Goal: Navigation & Orientation: Find specific page/section

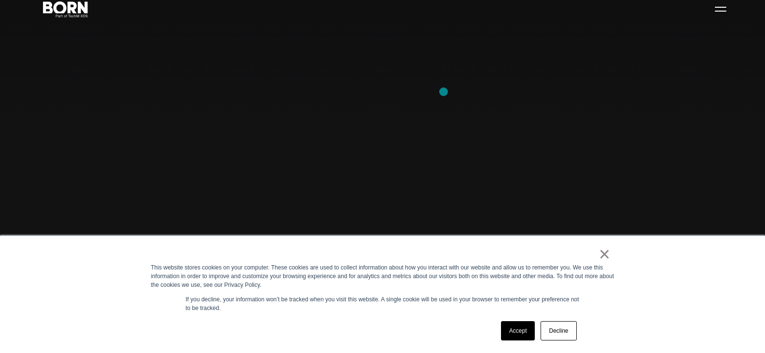
scroll to position [193, 0]
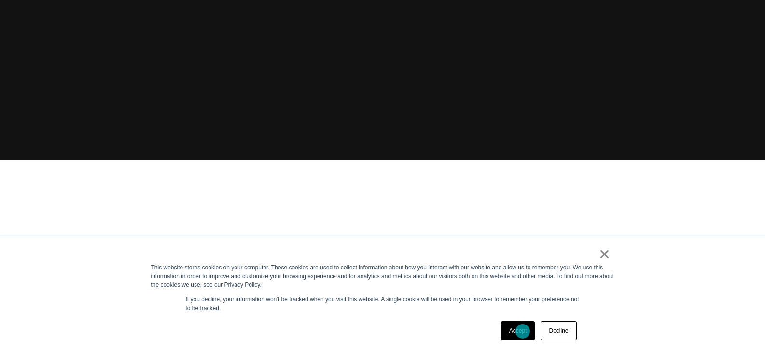
click at [523, 331] on link "Accept" at bounding box center [518, 330] width 34 height 19
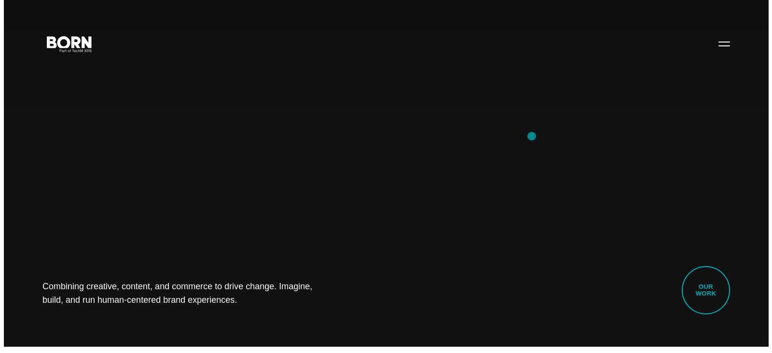
scroll to position [0, 0]
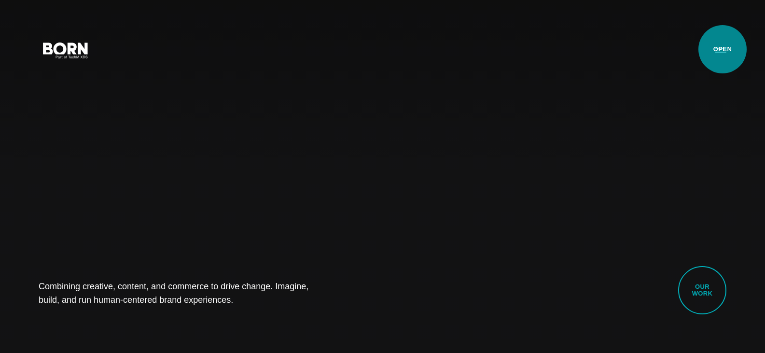
click at [725, 50] on button "Primary Menu" at bounding box center [720, 50] width 23 height 20
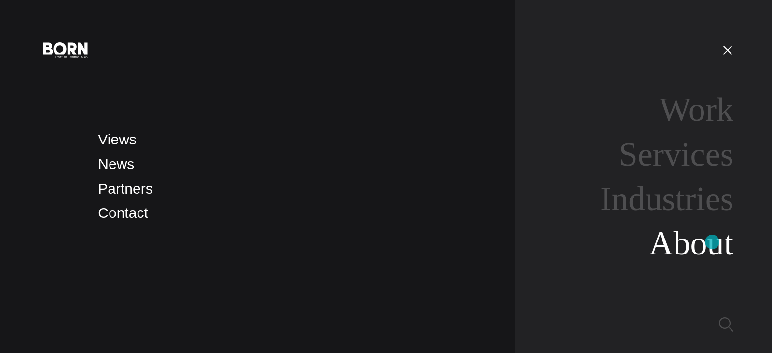
click at [716, 243] on link "About" at bounding box center [691, 242] width 84 height 37
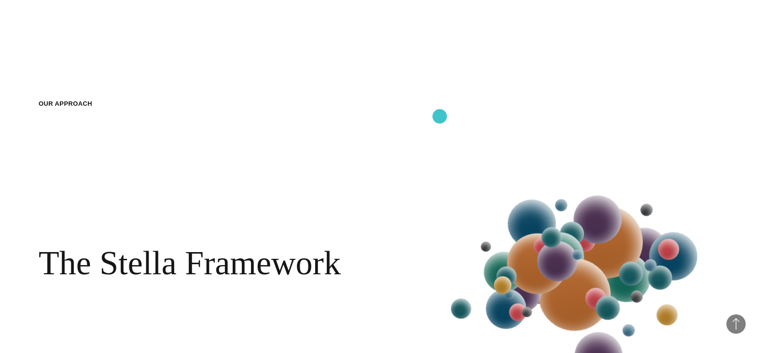
scroll to position [1014, 0]
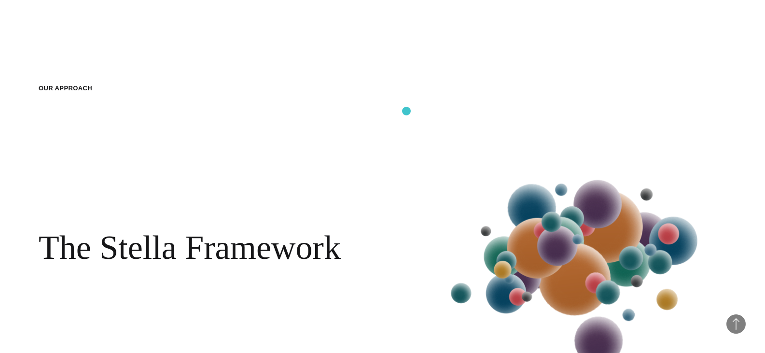
drag, startPoint x: 440, startPoint y: 116, endPoint x: 406, endPoint y: 111, distance: 34.2
click at [406, 111] on section "Our Approach The Stella Framework Learn more More" at bounding box center [382, 254] width 765 height 419
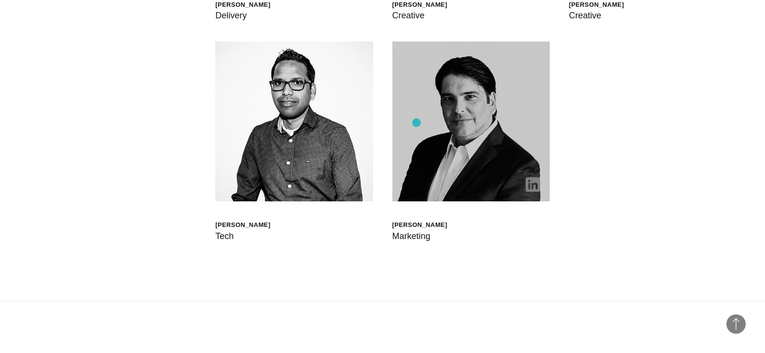
scroll to position [2896, 0]
